Goal: Information Seeking & Learning: Find specific fact

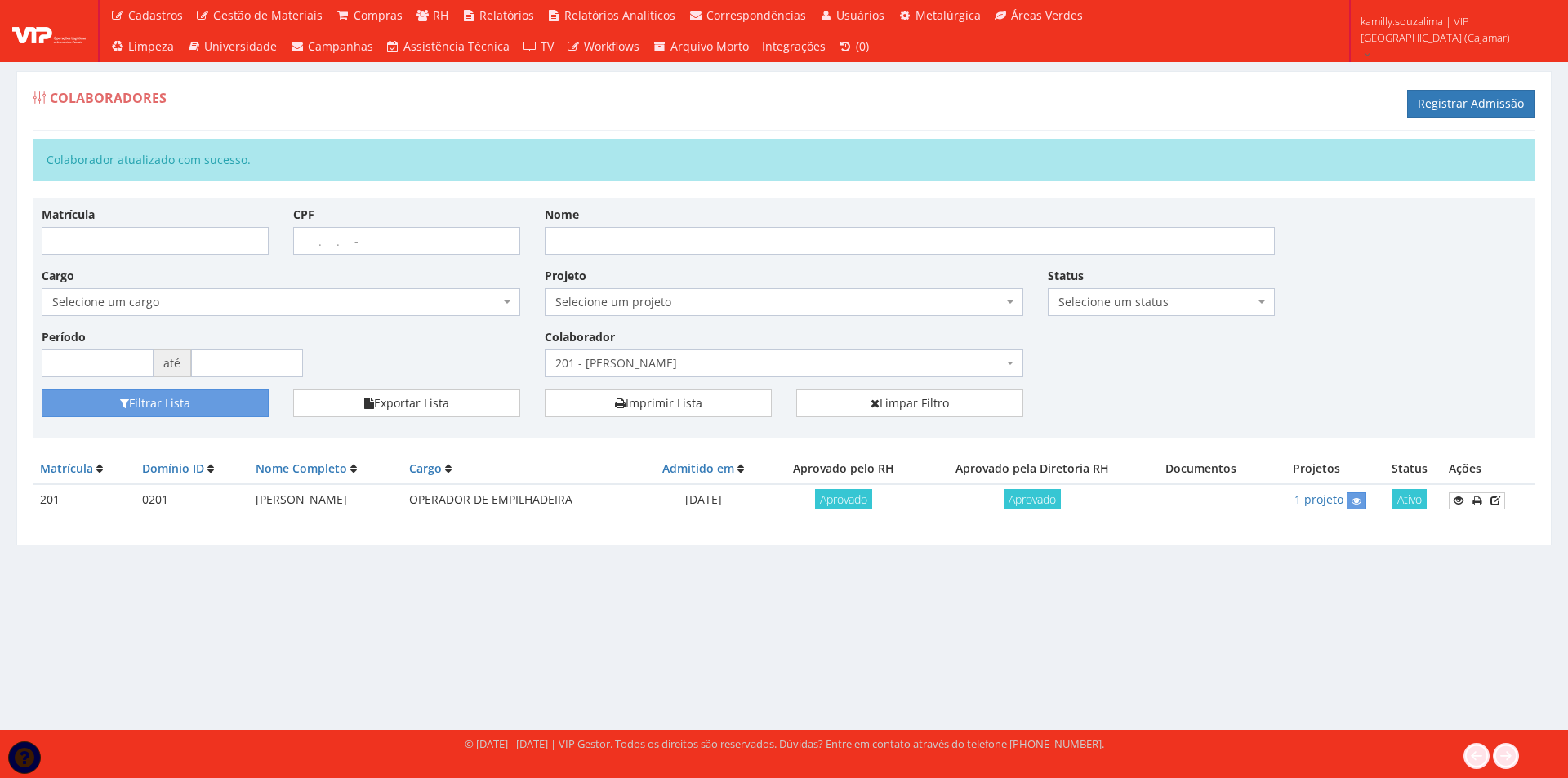
drag, startPoint x: 246, startPoint y: 497, endPoint x: 392, endPoint y: 496, distance: 146.0
click at [392, 496] on td "[PERSON_NAME]" at bounding box center [325, 500] width 154 height 32
copy td "[PERSON_NAME]"
click at [950, 409] on link "Limpar Filtro" at bounding box center [909, 403] width 227 height 27
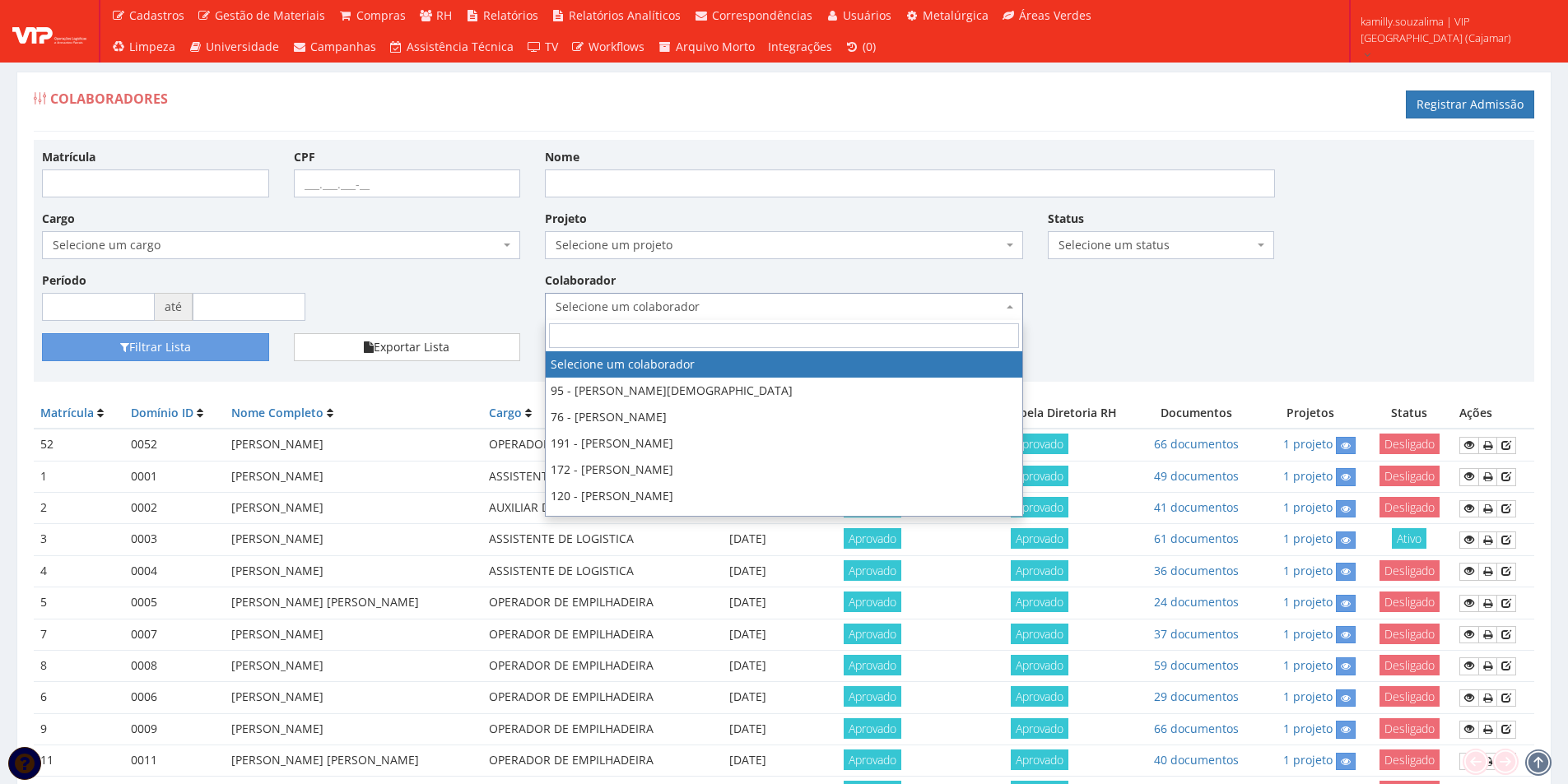
click at [798, 294] on span "Selecione um colaborador" at bounding box center [784, 306] width 478 height 28
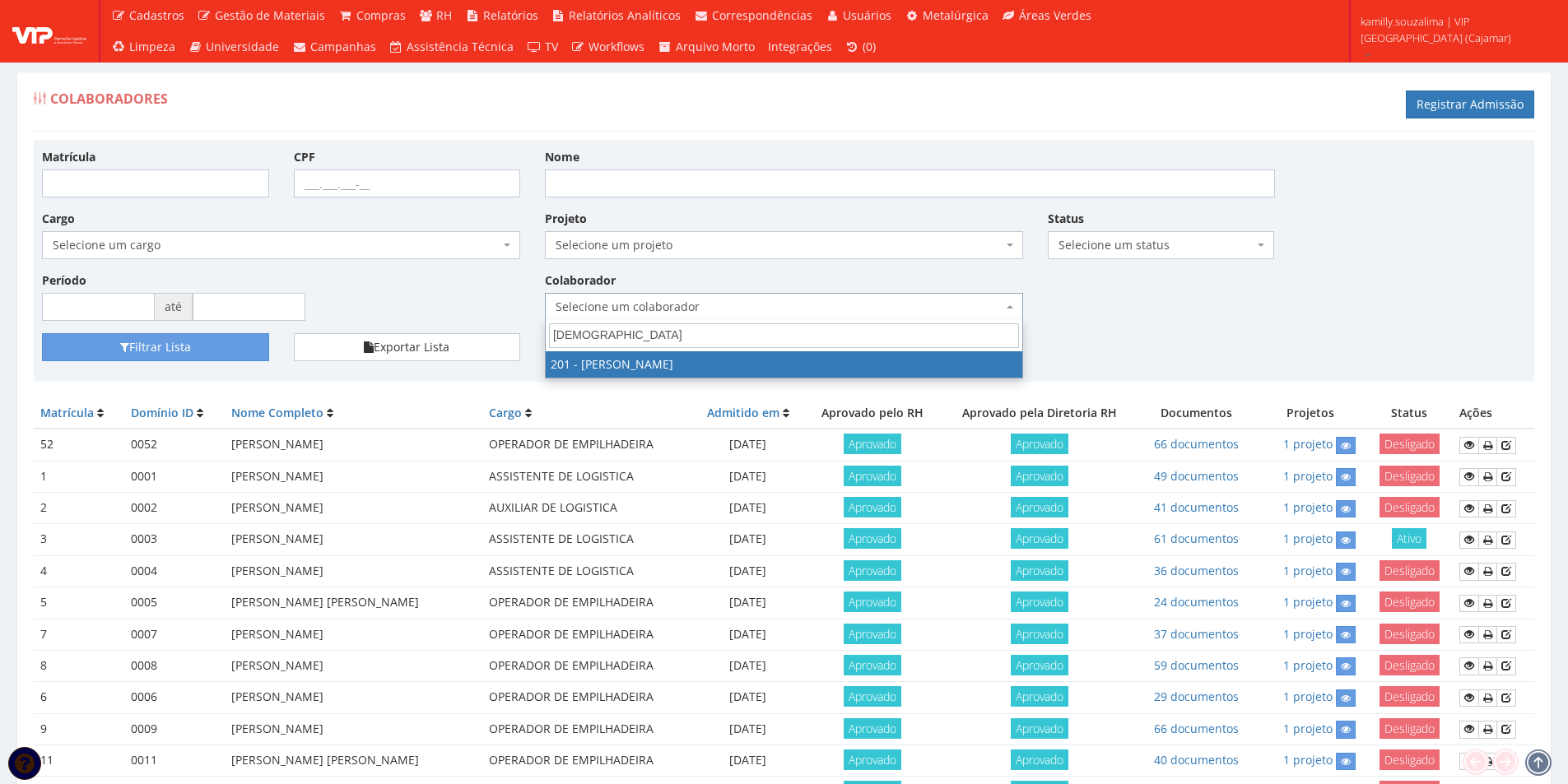
type input "DIO"
drag, startPoint x: 728, startPoint y: 364, endPoint x: 343, endPoint y: 377, distance: 385.2
select select "4117"
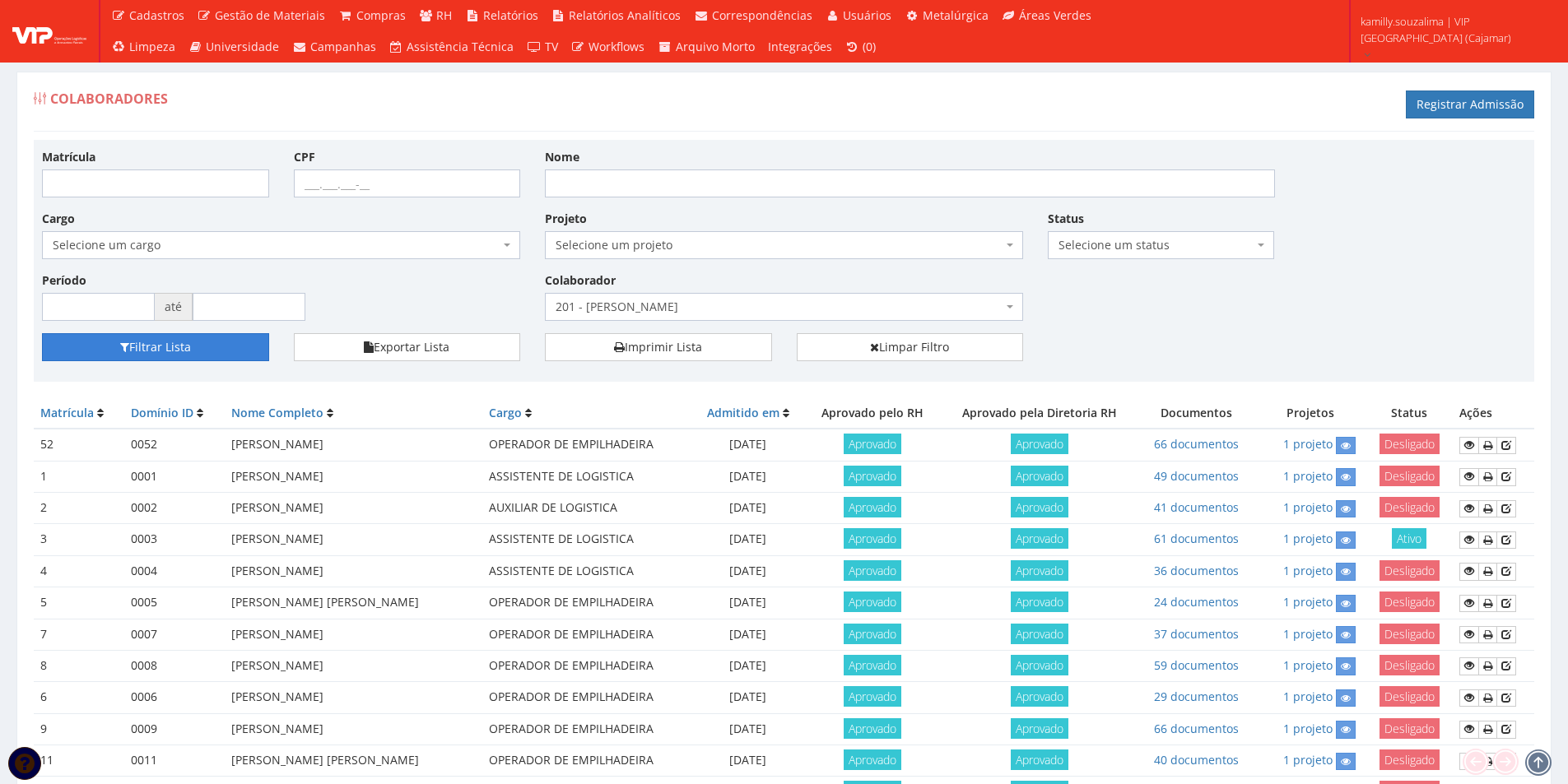
click at [126, 340] on button "Filtrar Lista" at bounding box center [155, 347] width 227 height 28
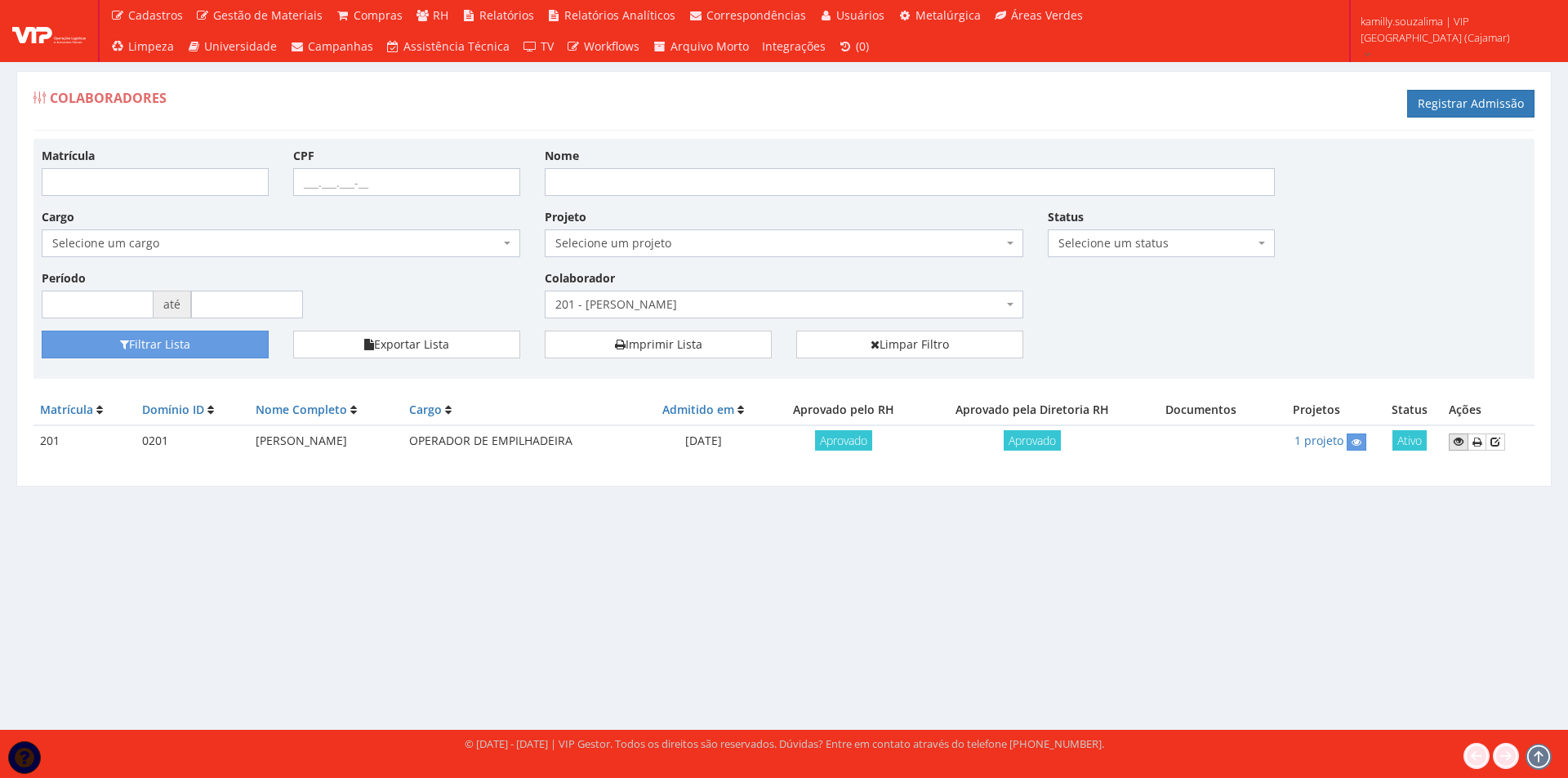
click at [1458, 444] on icon at bounding box center [1459, 441] width 9 height 11
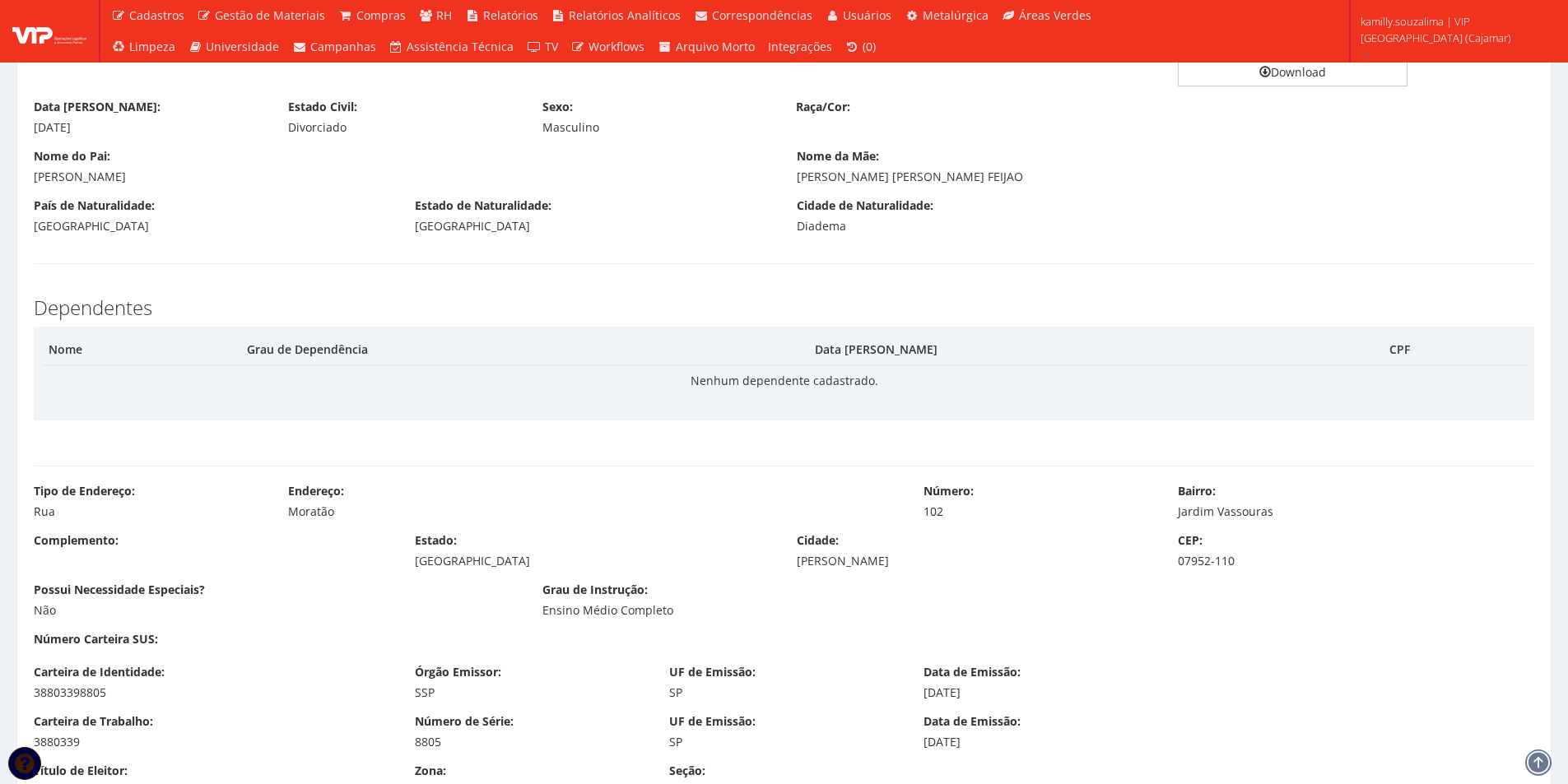
scroll to position [659, 0]
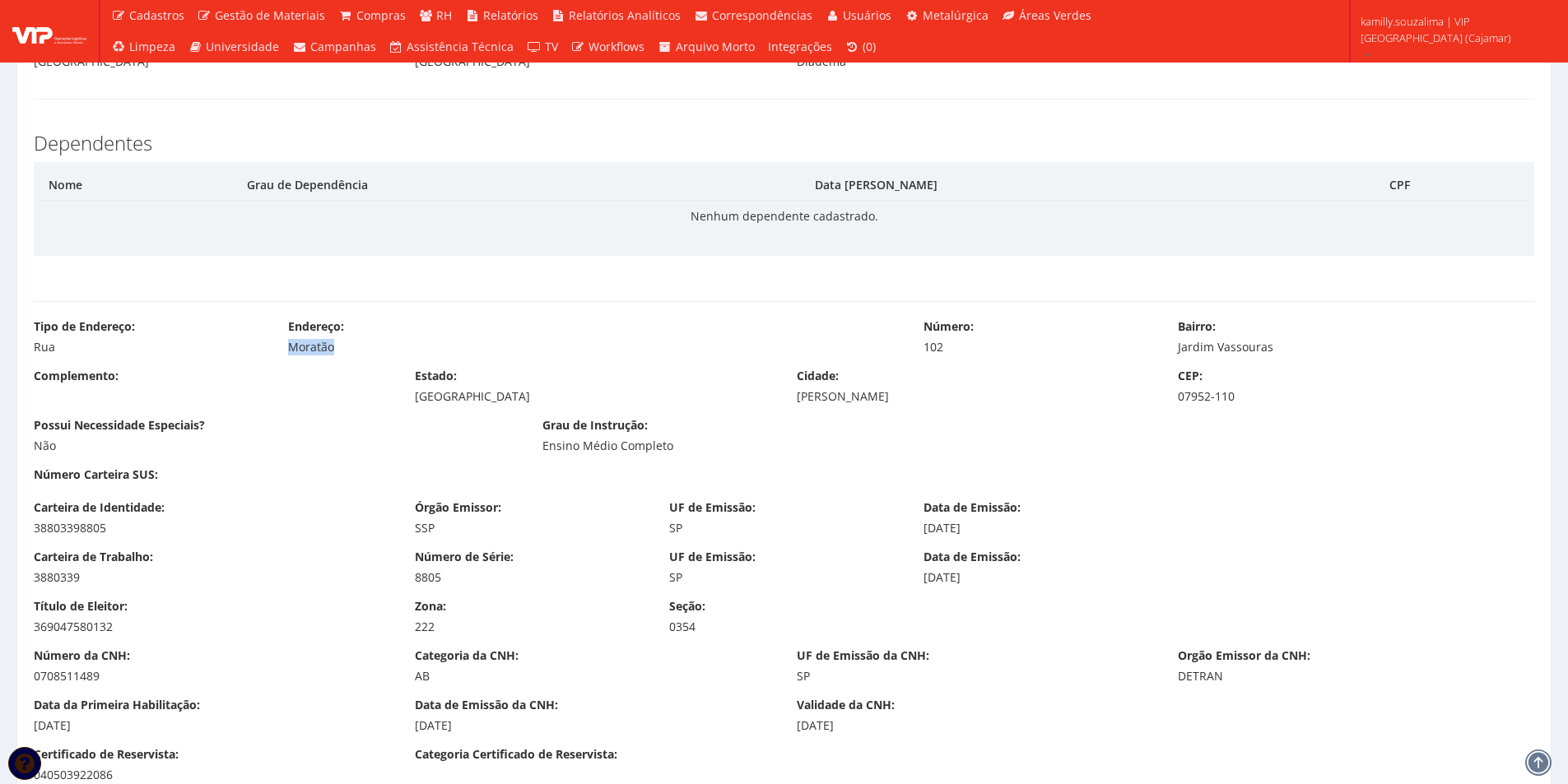
drag, startPoint x: 340, startPoint y: 348, endPoint x: 285, endPoint y: 351, distance: 55.1
click at [285, 351] on div "Endereço: Moratão" at bounding box center [593, 336] width 635 height 37
copy div "Moratão"
drag, startPoint x: 1281, startPoint y: 346, endPoint x: 1173, endPoint y: 354, distance: 108.3
click at [1173, 354] on div "Bairro: Jardim Vassouras" at bounding box center [1356, 336] width 381 height 37
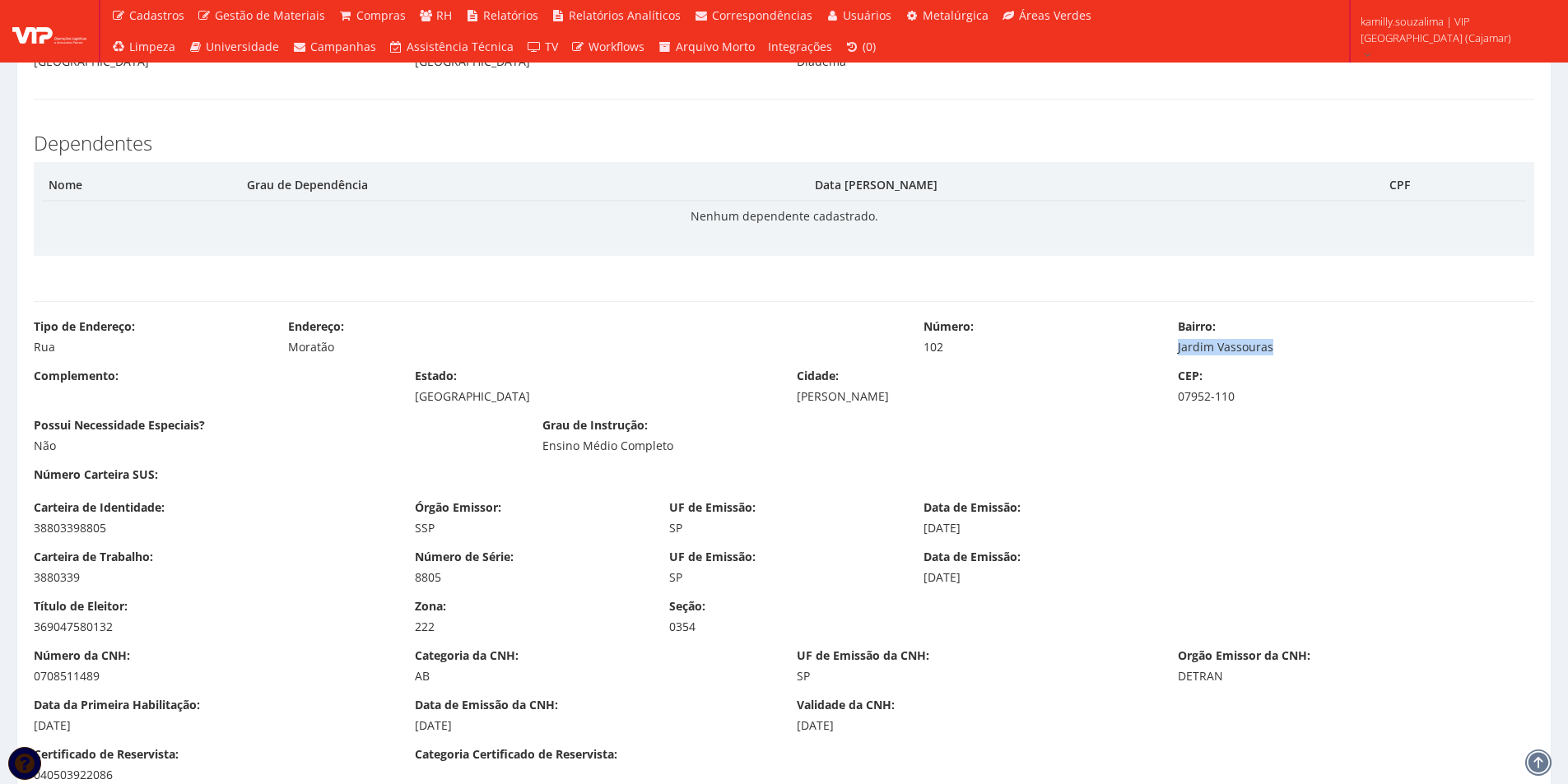
copy div "Jardim Vassouras"
drag, startPoint x: 901, startPoint y: 399, endPoint x: 794, endPoint y: 401, distance: 107.0
click at [794, 401] on div "Cidade: Francisco Morato" at bounding box center [975, 386] width 381 height 37
copy div "Francisco Morato"
drag, startPoint x: 1239, startPoint y: 393, endPoint x: 1178, endPoint y: 397, distance: 61.1
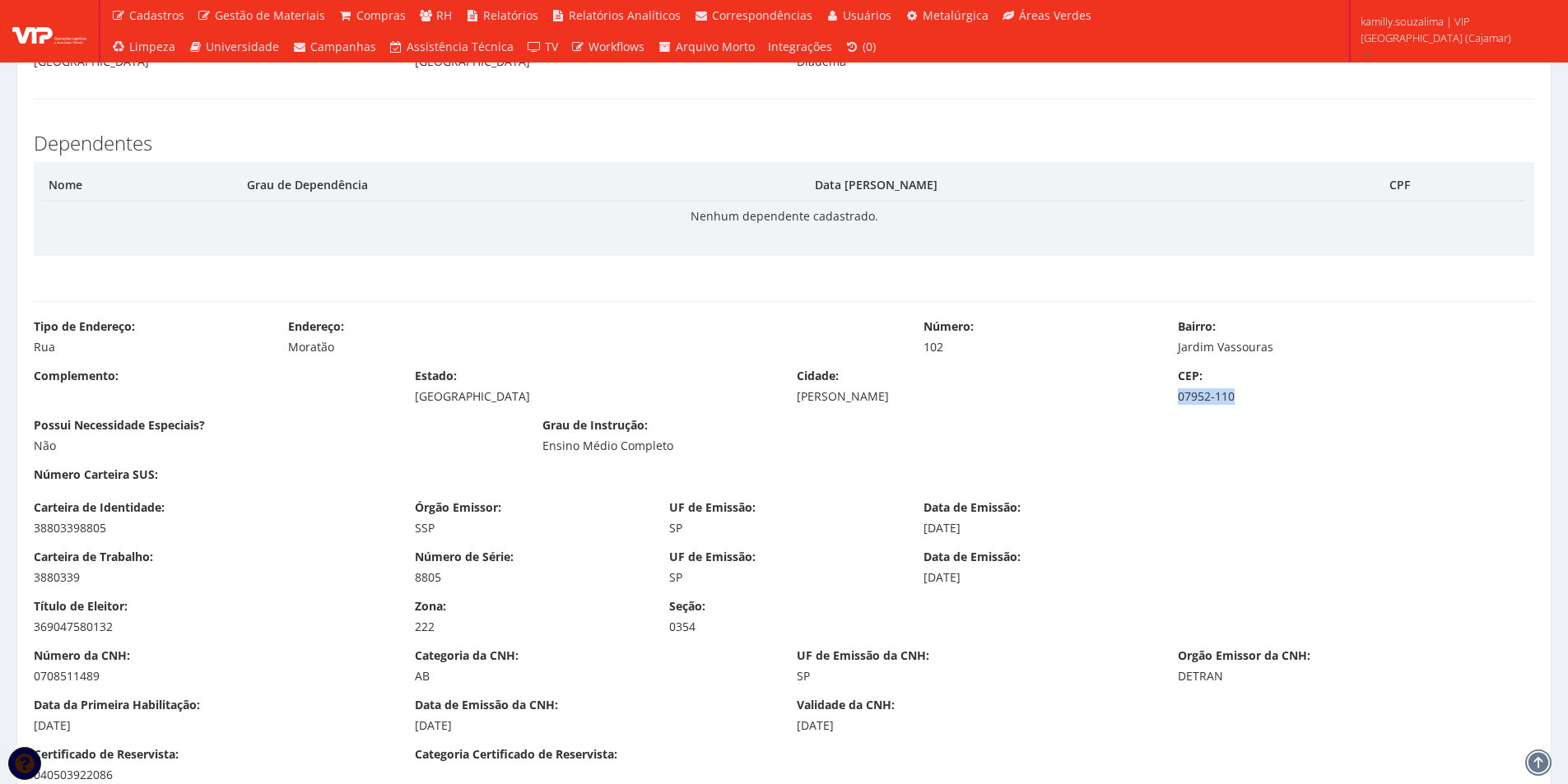
click at [1178, 397] on div "07952-110" at bounding box center [1356, 396] width 357 height 16
copy div "07952-110"
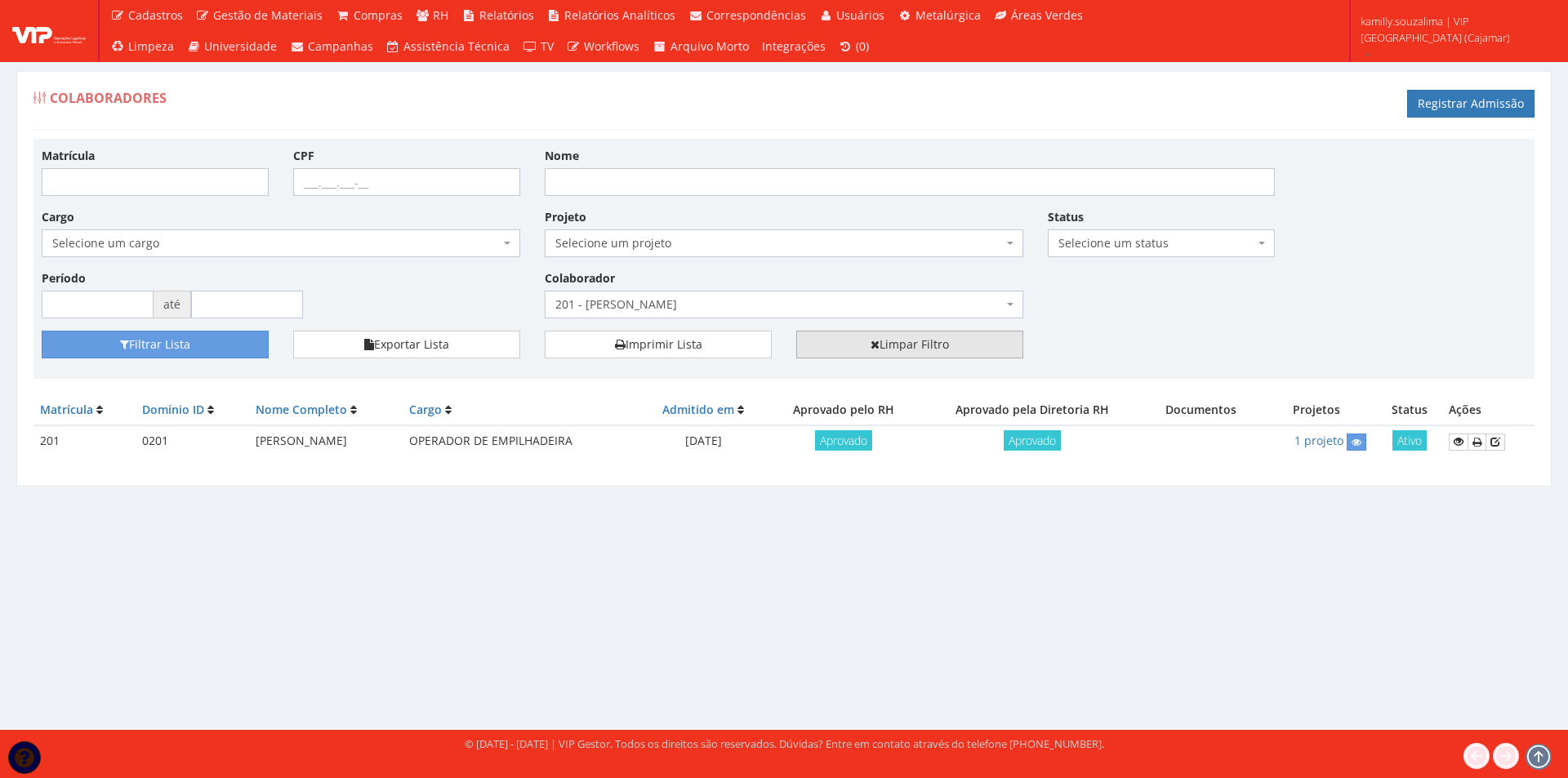
click at [909, 347] on link "Limpar Filtro" at bounding box center [909, 344] width 227 height 27
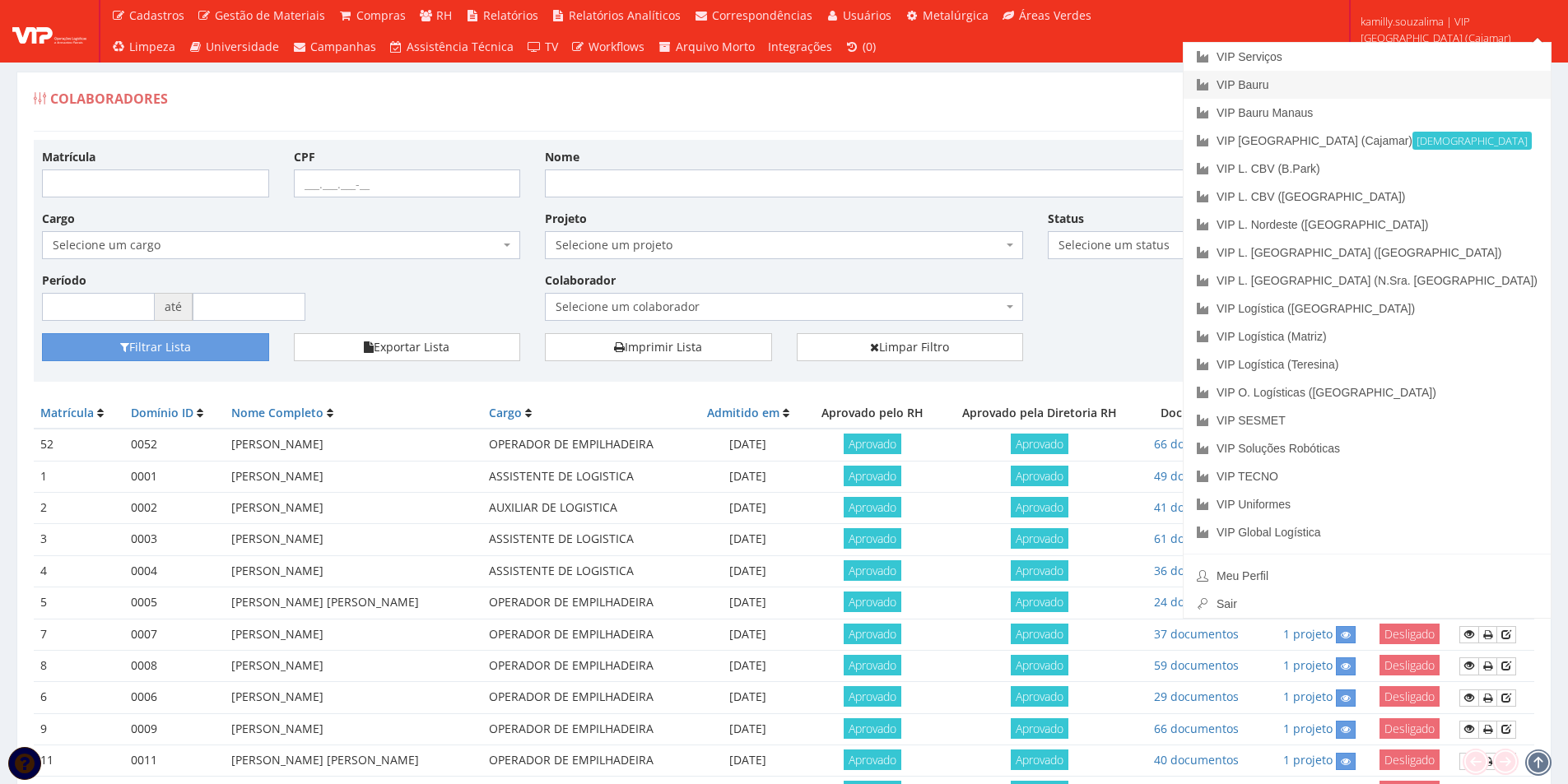
click at [1421, 88] on link "VIP Bauru" at bounding box center [1367, 84] width 367 height 28
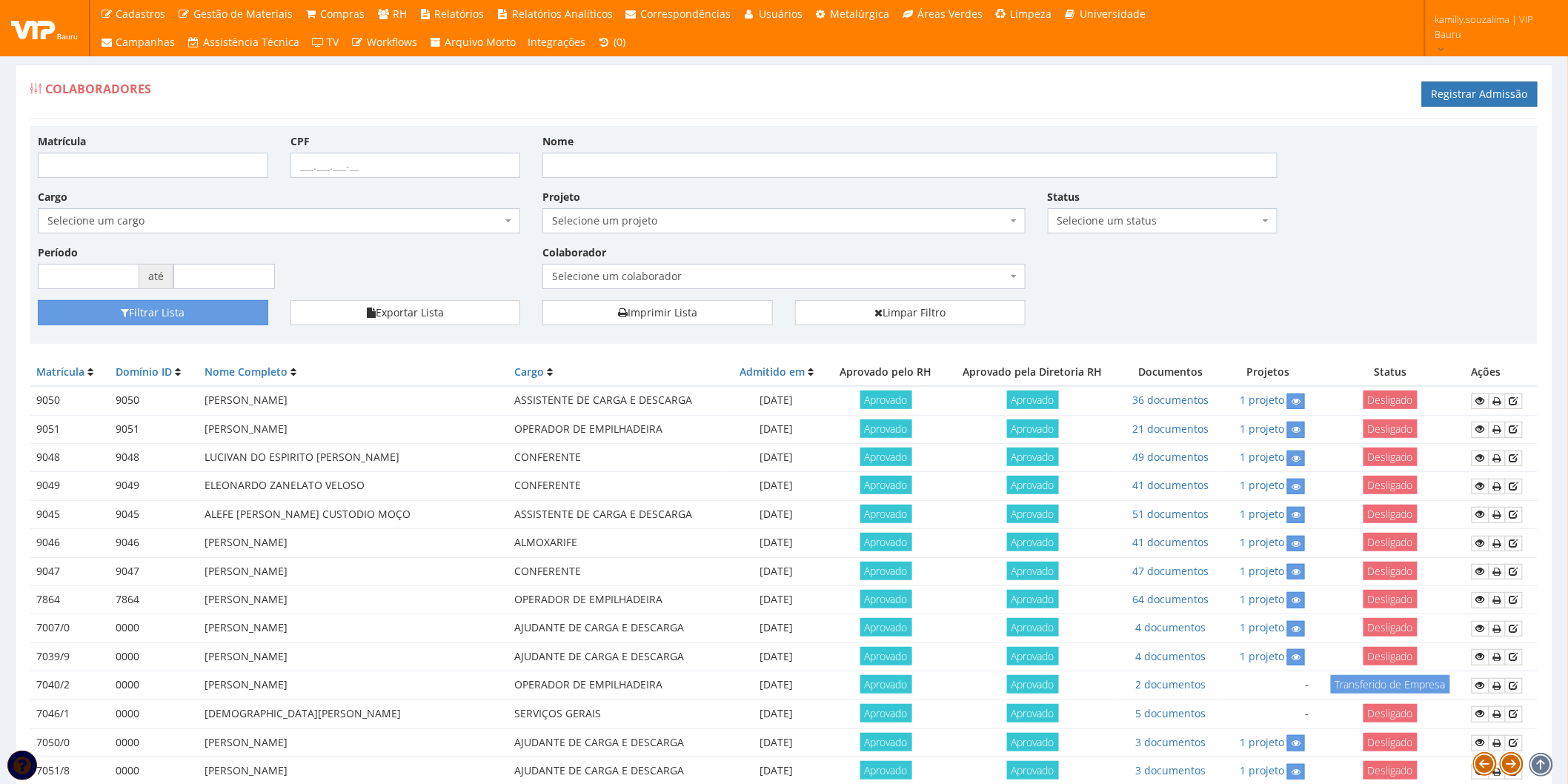
click at [632, 285] on span "Selecione um colaborador" at bounding box center [784, 276] width 483 height 25
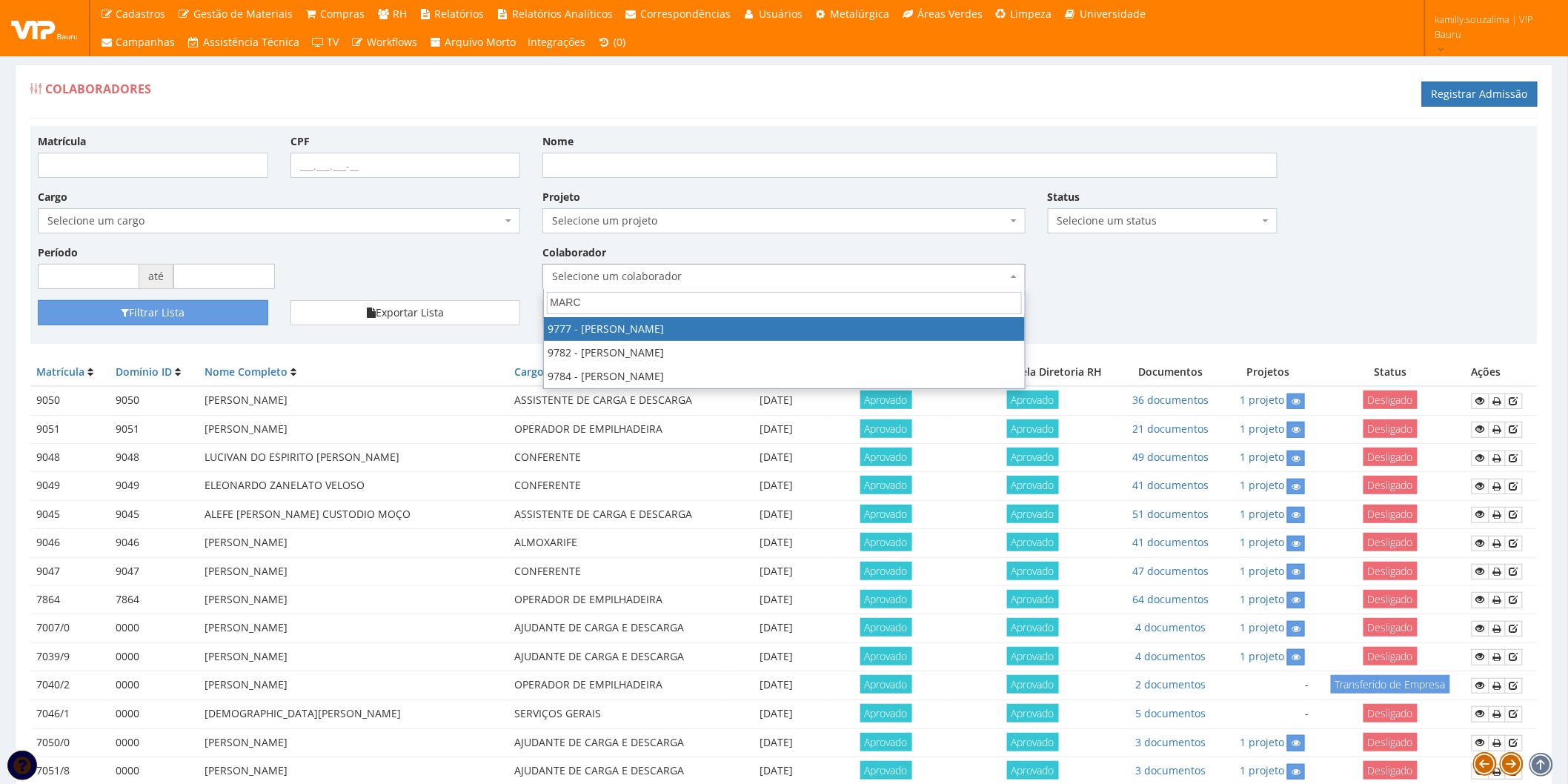
type input "MARC"
select select "4103"
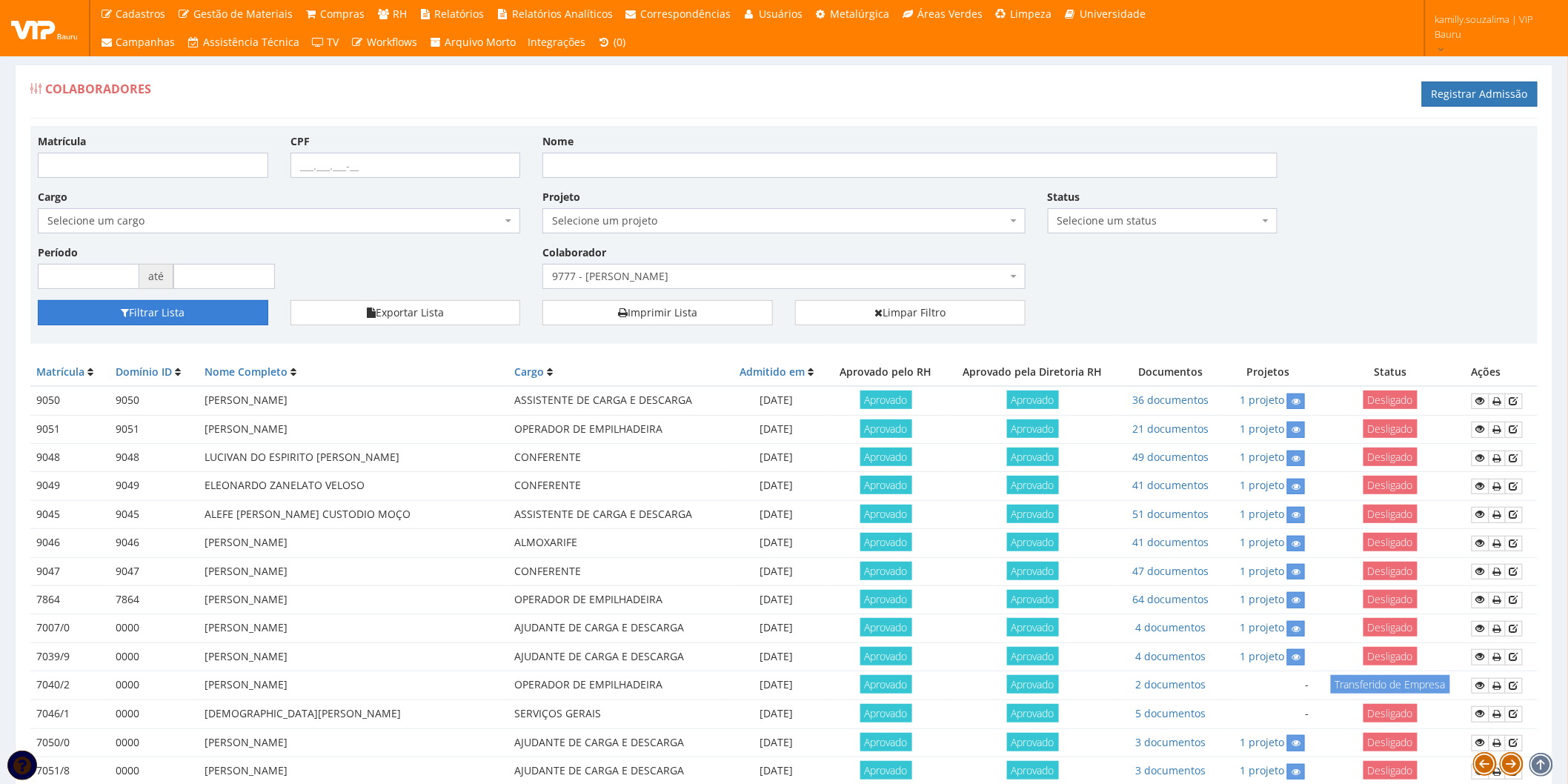
click at [241, 304] on button "Filtrar Lista" at bounding box center [152, 312] width 230 height 25
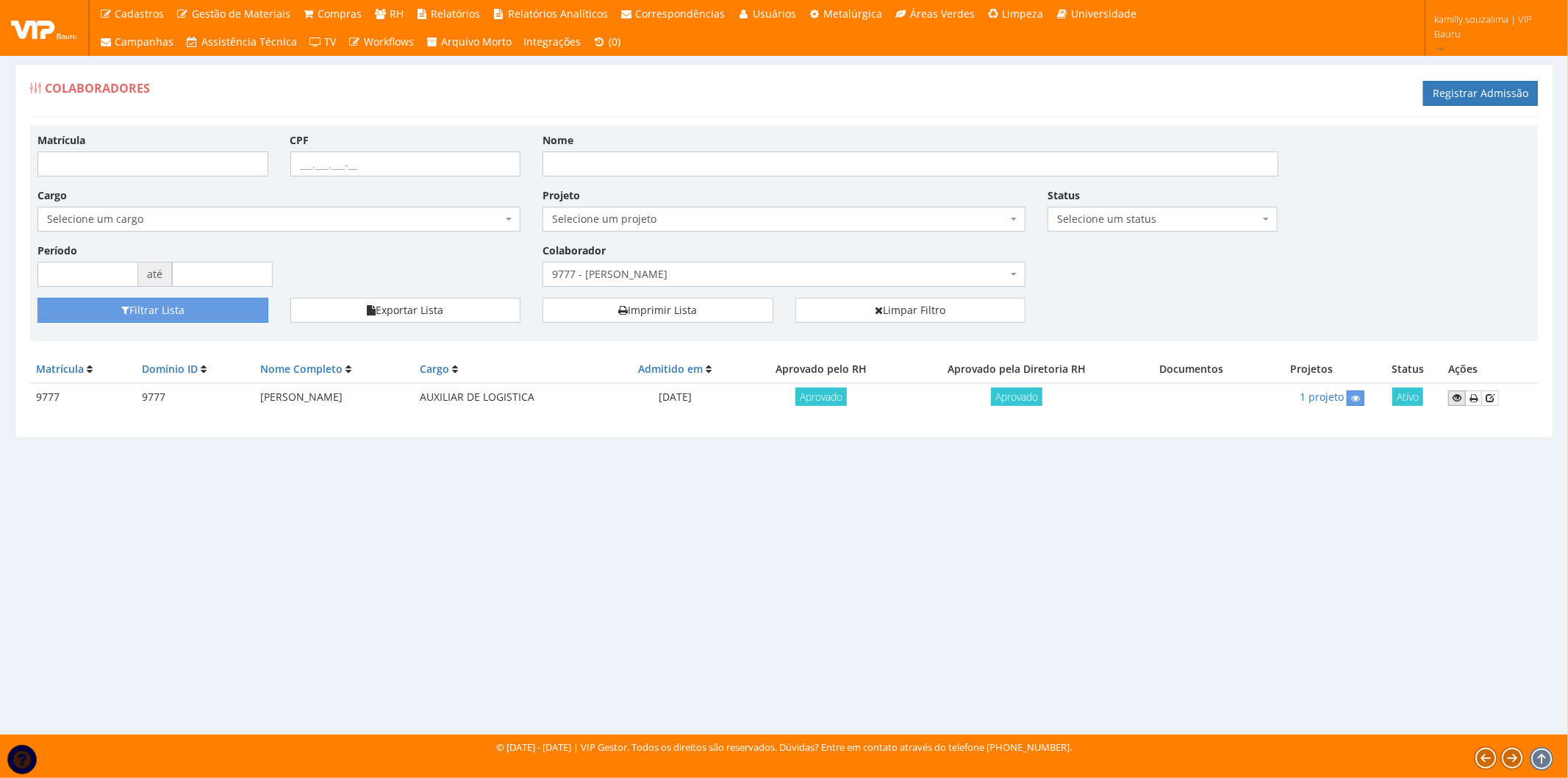
click at [1462, 401] on icon at bounding box center [1458, 397] width 8 height 10
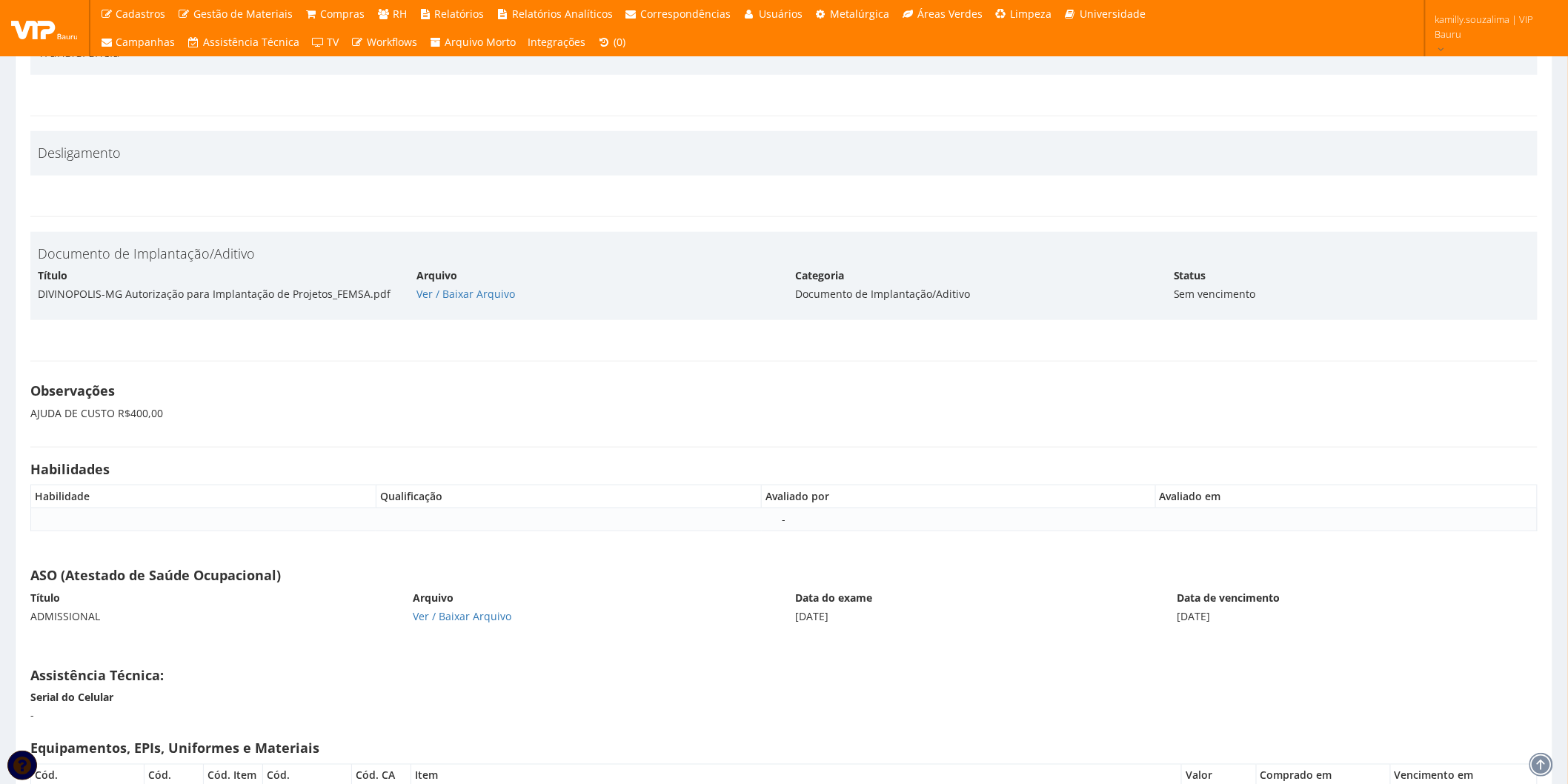
scroll to position [6622, 0]
